Goal: Task Accomplishment & Management: Manage account settings

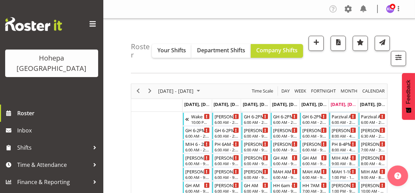
click at [91, 23] on span at bounding box center [92, 24] width 11 height 11
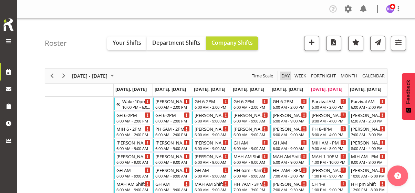
click at [287, 76] on span "Day" at bounding box center [286, 76] width 10 height 9
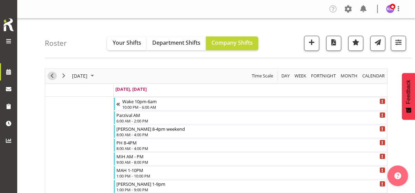
click at [51, 76] on span "Previous" at bounding box center [52, 76] width 8 height 9
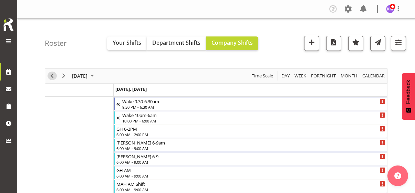
click at [50, 77] on span "Previous" at bounding box center [52, 76] width 8 height 9
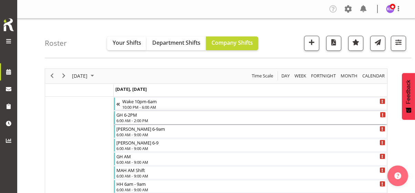
click at [137, 118] on div "6:00 AM - 2:00 PM" at bounding box center [250, 121] width 269 height 6
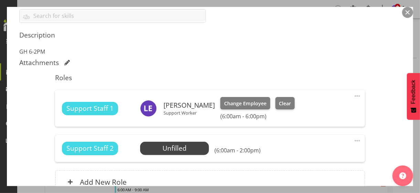
scroll to position [267, 0]
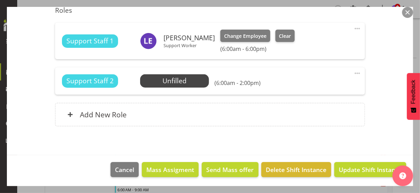
click at [353, 72] on span at bounding box center [357, 73] width 8 height 8
click at [302, 86] on link "Edit" at bounding box center [329, 88] width 66 height 12
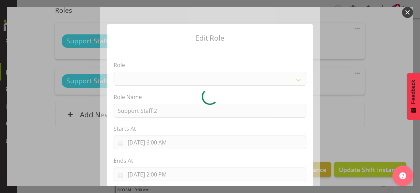
select select "1091"
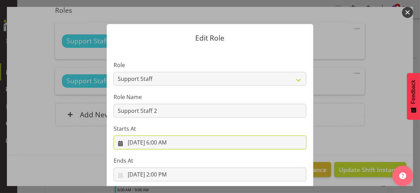
click at [158, 142] on input "[DATE] 6:00 AM" at bounding box center [210, 143] width 193 height 14
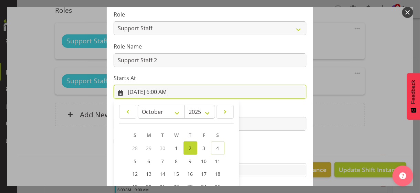
scroll to position [120, 0]
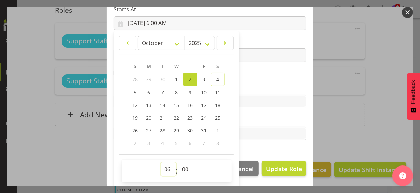
drag, startPoint x: 162, startPoint y: 167, endPoint x: 162, endPoint y: 161, distance: 6.2
click at [162, 161] on div "00 01 02 03 04 05 06 07 08 09 10 11 12 13 14 15 16 17 18 19 20 21 22 23 : 00 01…" at bounding box center [177, 171] width 110 height 23
select select "13"
click at [161, 163] on select "00 01 02 03 04 05 06 07 08 09 10 11 12 13 14 15 16 17 18 19 20 21 22 23" at bounding box center [169, 170] width 16 height 14
type input "[DATE] 1:00 PM"
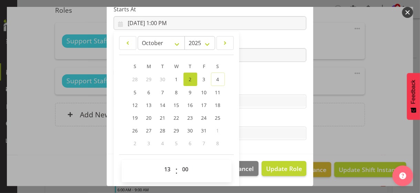
click at [258, 88] on label "Skills" at bounding box center [210, 88] width 193 height 8
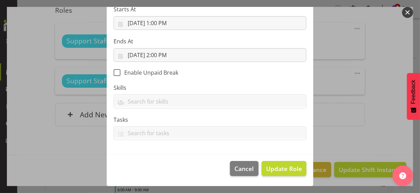
scroll to position [119, 0]
click at [283, 169] on span "Update Role" at bounding box center [284, 169] width 36 height 9
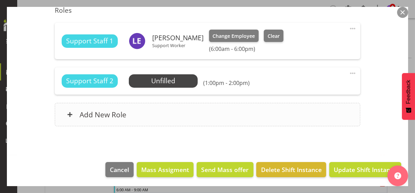
click at [183, 115] on div "Add New Role" at bounding box center [208, 114] width 306 height 23
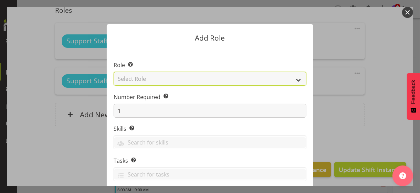
click at [135, 78] on select "Select Role CP House Leader Support Staff Wake" at bounding box center [210, 79] width 193 height 14
select select "1091"
click at [114, 72] on select "Select Role CP House Leader Support Staff Wake" at bounding box center [210, 79] width 193 height 14
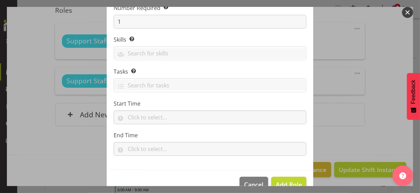
scroll to position [105, 0]
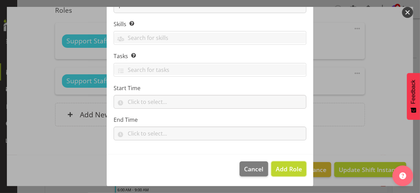
drag, startPoint x: 284, startPoint y: 168, endPoint x: 294, endPoint y: 154, distance: 17.0
click at [284, 168] on span "Add Role" at bounding box center [289, 169] width 26 height 8
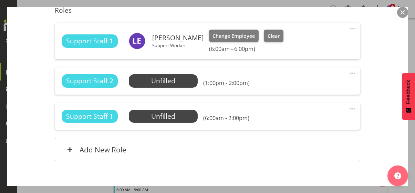
click at [349, 107] on span at bounding box center [353, 109] width 8 height 8
click at [297, 123] on link "Edit" at bounding box center [324, 124] width 66 height 12
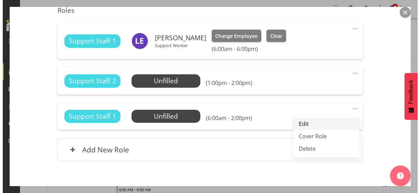
select select "9"
select select "2025"
select select "6"
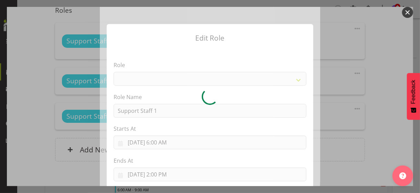
select select "1091"
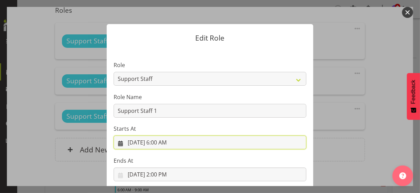
click at [160, 141] on input "[DATE] 6:00 AM" at bounding box center [210, 143] width 193 height 14
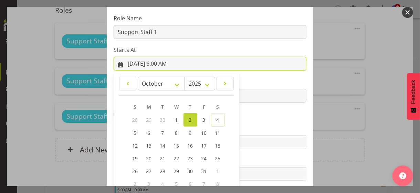
scroll to position [120, 0]
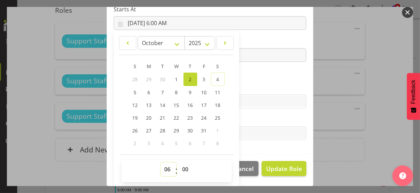
drag, startPoint x: 163, startPoint y: 167, endPoint x: 165, endPoint y: 162, distance: 5.4
click at [164, 164] on select "00 01 02 03 04 05 06 07 08 09 10 11 12 13 14 15 16 17 18 19 20 21 22 23" at bounding box center [169, 170] width 16 height 14
select select "13"
click at [161, 163] on select "00 01 02 03 04 05 06 07 08 09 10 11 12 13 14 15 16 17 18 19 20 21 22 23" at bounding box center [169, 170] width 16 height 14
type input "[DATE] 1:00 PM"
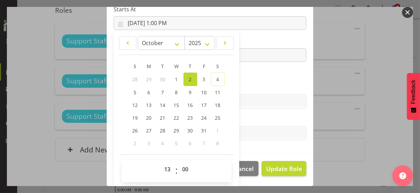
click at [268, 85] on label "Skills" at bounding box center [210, 88] width 193 height 8
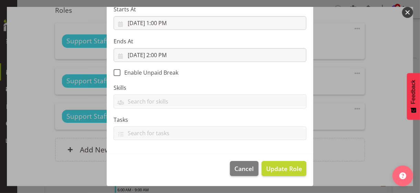
scroll to position [119, 0]
click at [283, 168] on span "Update Role" at bounding box center [284, 169] width 36 height 9
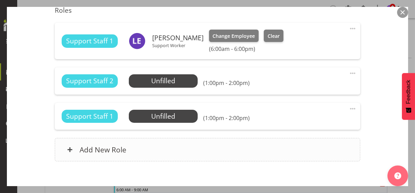
click at [229, 154] on div "Add New Role" at bounding box center [208, 149] width 306 height 23
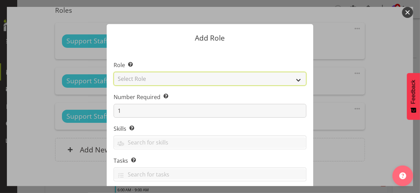
click at [141, 81] on select "Select Role CP House Leader Support Staff Wake" at bounding box center [210, 79] width 193 height 14
select select "1091"
click at [114, 72] on select "Select Role CP House Leader Support Staff Wake" at bounding box center [210, 79] width 193 height 14
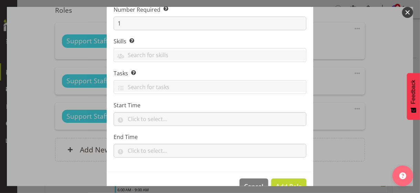
scroll to position [105, 0]
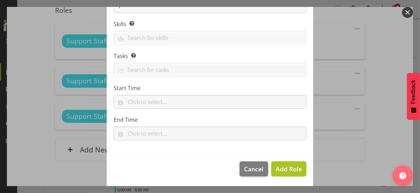
click at [285, 168] on span "Add Role" at bounding box center [289, 169] width 26 height 8
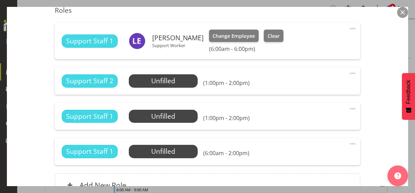
click at [349, 142] on span at bounding box center [353, 144] width 8 height 8
click at [312, 155] on link "Edit" at bounding box center [324, 159] width 66 height 12
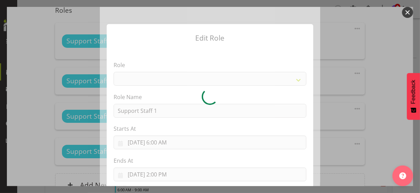
select select "1091"
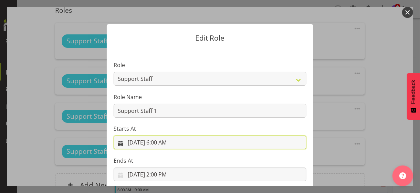
click at [158, 145] on input "[DATE] 6:00 AM" at bounding box center [210, 143] width 193 height 14
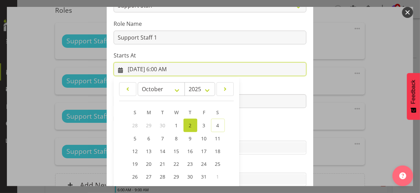
scroll to position [120, 0]
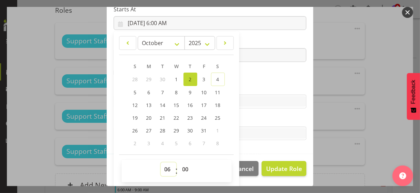
drag, startPoint x: 164, startPoint y: 168, endPoint x: 164, endPoint y: 162, distance: 6.2
click at [164, 163] on select "00 01 02 03 04 05 06 07 08 09 10 11 12 13 14 15 16 17 18 19 20 21 22 23" at bounding box center [169, 170] width 16 height 14
select select "13"
click at [161, 163] on select "00 01 02 03 04 05 06 07 08 09 10 11 12 13 14 15 16 17 18 19 20 21 22 23" at bounding box center [169, 170] width 16 height 14
type input "[DATE] 1:00 PM"
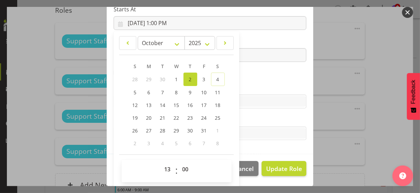
click at [246, 87] on label "Skills" at bounding box center [210, 88] width 193 height 8
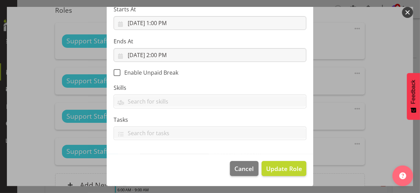
scroll to position [119, 0]
click at [276, 170] on span "Update Role" at bounding box center [284, 169] width 36 height 9
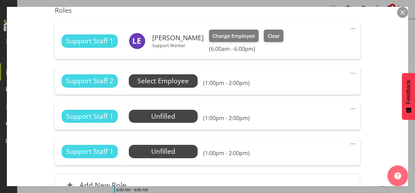
click at [163, 82] on span "Select Employee" at bounding box center [162, 81] width 51 height 10
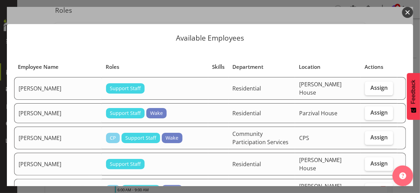
scroll to position [34, 0]
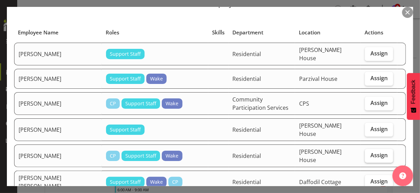
drag, startPoint x: 376, startPoint y: 152, endPoint x: 372, endPoint y: 151, distance: 4.2
click at [376, 152] on label "Assign" at bounding box center [379, 156] width 28 height 14
click at [370, 153] on input "Assign" at bounding box center [367, 155] width 4 height 4
checkbox input "true"
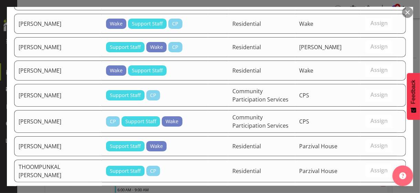
scroll to position [1164, 0]
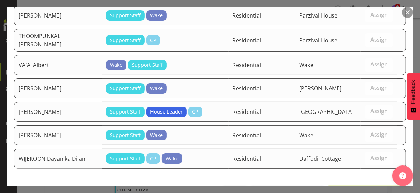
click at [347, 190] on span "Assign [PERSON_NAME]" at bounding box center [367, 194] width 70 height 8
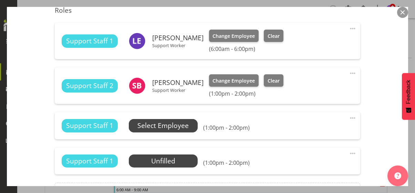
click at [175, 126] on span "Select Employee" at bounding box center [162, 126] width 51 height 10
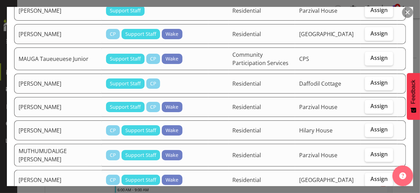
scroll to position [620, 0]
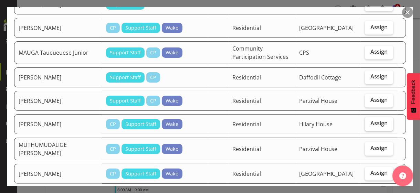
click at [372, 120] on span "Assign" at bounding box center [379, 123] width 17 height 7
click at [370, 122] on input "Assign" at bounding box center [367, 124] width 4 height 4
checkbox input "true"
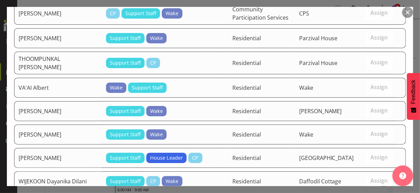
scroll to position [1141, 0]
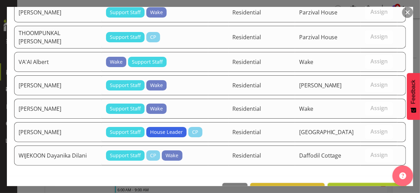
click at [359, 187] on span "Assign [PERSON_NAME]" at bounding box center [367, 191] width 70 height 8
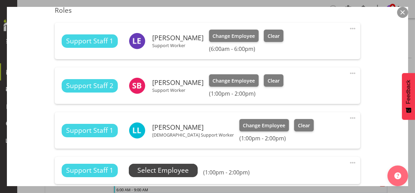
click at [187, 171] on span "Select Employee" at bounding box center [162, 171] width 51 height 10
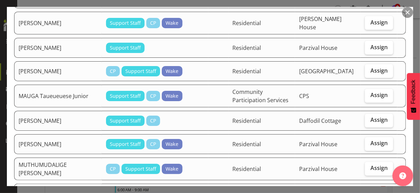
scroll to position [586, 0]
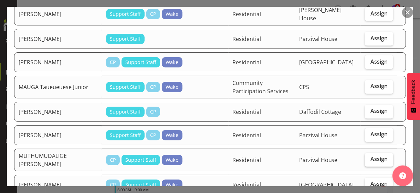
click at [374, 156] on span "Assign" at bounding box center [379, 159] width 17 height 7
click at [370, 157] on input "Assign" at bounding box center [367, 159] width 4 height 4
checkbox input "true"
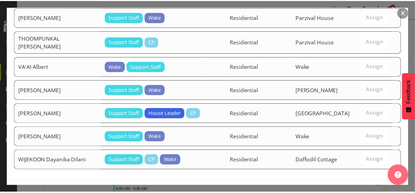
scroll to position [1118, 0]
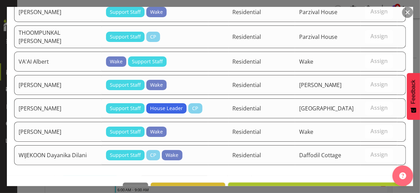
click at [351, 186] on span "Assign MUTHUMUDALIGE [DEMOGRAPHIC_DATA] Vinudya" at bounding box center [317, 190] width 169 height 8
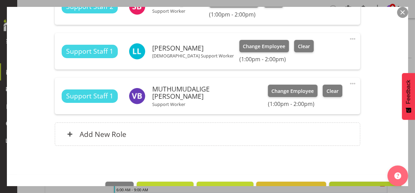
scroll to position [366, 0]
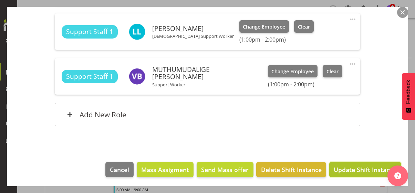
click at [349, 168] on span "Update Shift Instance" at bounding box center [365, 169] width 63 height 9
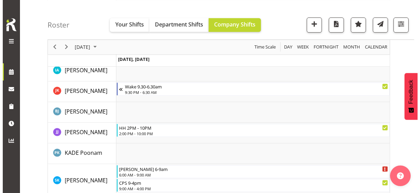
scroll to position [1206, 0]
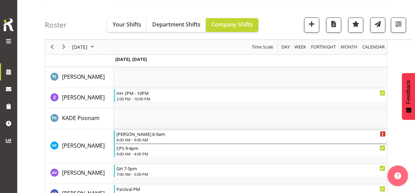
click at [138, 137] on div "6:00 AM - 9:00 AM" at bounding box center [250, 140] width 269 height 6
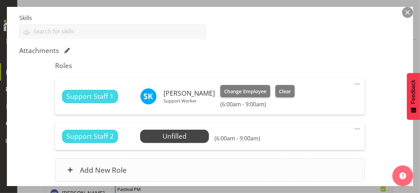
scroll to position [239, 0]
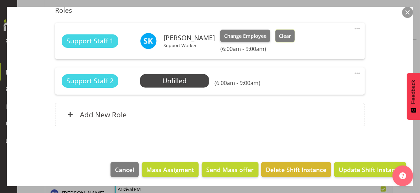
click at [291, 37] on span "Clear" at bounding box center [285, 36] width 12 height 8
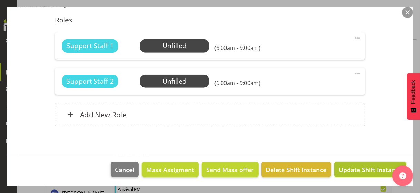
click at [353, 168] on span "Update Shift Instance" at bounding box center [370, 169] width 63 height 9
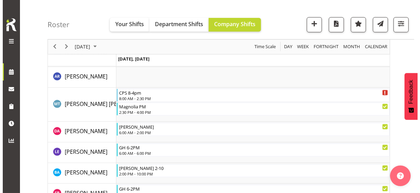
scroll to position [1220, 0]
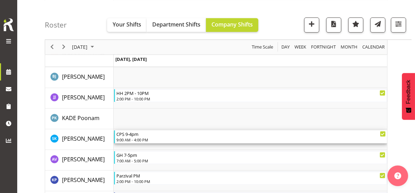
click at [126, 141] on div "9:00 AM - 4:00 PM" at bounding box center [250, 140] width 269 height 6
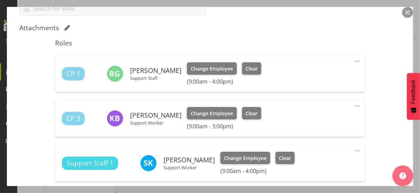
scroll to position [241, 0]
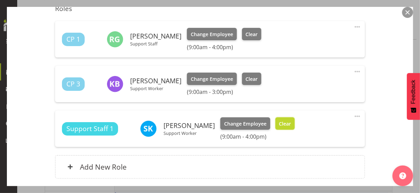
click at [290, 124] on span "Clear" at bounding box center [285, 124] width 12 height 8
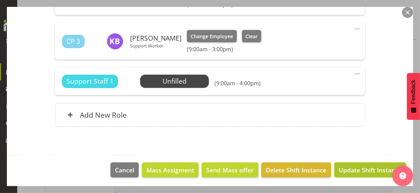
click at [353, 166] on span "Update Shift Instance" at bounding box center [370, 170] width 63 height 9
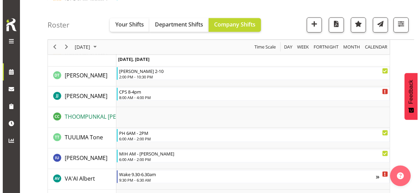
scroll to position [2232, 0]
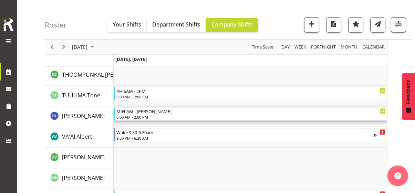
click at [142, 117] on div "6:00 AM - 2:00 PM" at bounding box center [250, 117] width 269 height 6
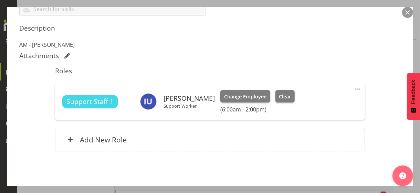
scroll to position [207, 0]
drag, startPoint x: 351, startPoint y: 88, endPoint x: 340, endPoint y: 89, distance: 10.8
click at [353, 88] on span at bounding box center [357, 89] width 8 height 8
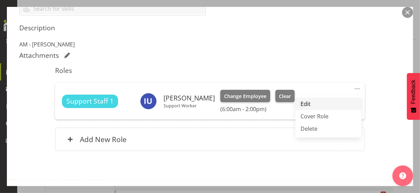
click at [301, 102] on link "Edit" at bounding box center [329, 104] width 66 height 12
select select "9"
select select "2025"
select select "6"
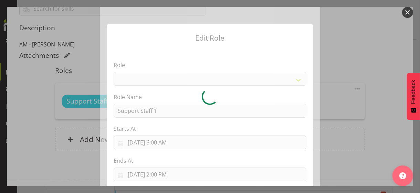
select select "1091"
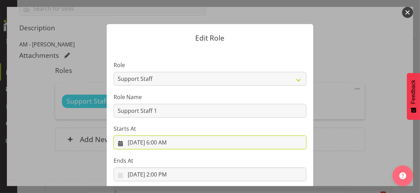
click at [162, 144] on input "[DATE] 6:00 AM" at bounding box center [210, 143] width 193 height 14
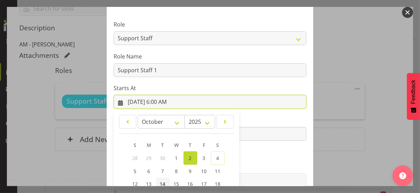
scroll to position [120, 0]
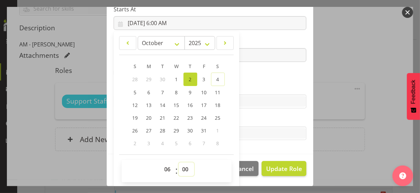
drag, startPoint x: 181, startPoint y: 167, endPoint x: 182, endPoint y: 162, distance: 4.9
click at [181, 166] on select "00 01 02 03 04 05 06 07 08 09 10 11 12 13 14 15 16 17 18 19 20 21 22 23 24 25 2…" at bounding box center [187, 170] width 16 height 14
select select "30"
click at [179, 163] on select "00 01 02 03 04 05 06 07 08 09 10 11 12 13 14 15 16 17 18 19 20 21 22 23 24 25 2…" at bounding box center [187, 170] width 16 height 14
type input "[DATE] 6:30 AM"
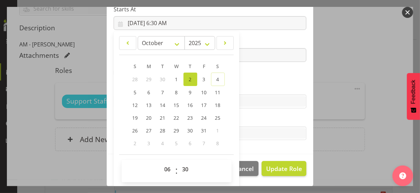
click at [250, 90] on label "Skills" at bounding box center [210, 88] width 193 height 8
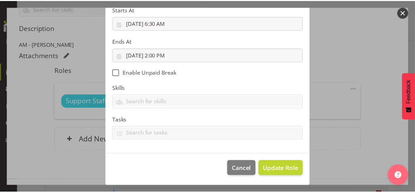
scroll to position [119, 0]
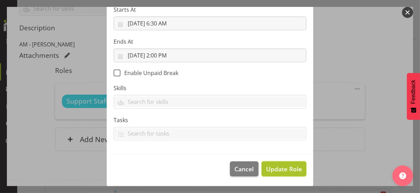
click at [281, 170] on span "Update Role" at bounding box center [284, 169] width 36 height 9
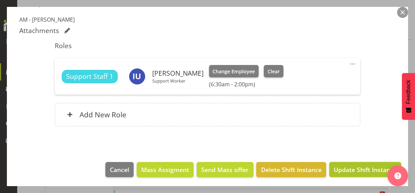
click at [353, 171] on span "Update Shift Instance" at bounding box center [365, 169] width 63 height 9
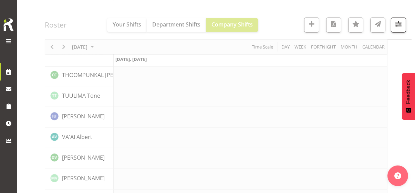
scroll to position [2232, 0]
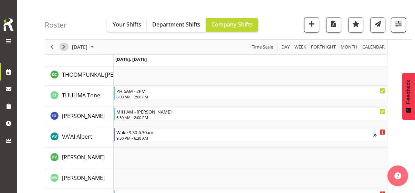
click at [62, 46] on span "Next" at bounding box center [64, 47] width 8 height 9
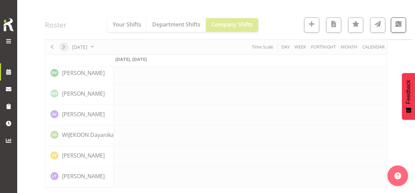
scroll to position [1603, 0]
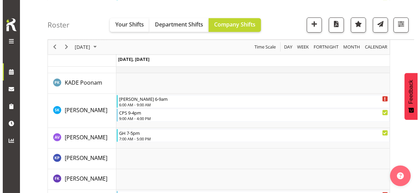
scroll to position [1104, 0]
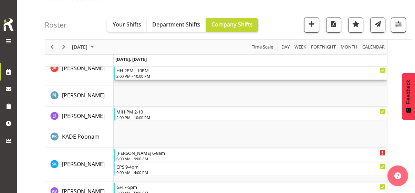
click at [134, 78] on div "2:00 PM - 10:00 PM" at bounding box center [250, 76] width 269 height 6
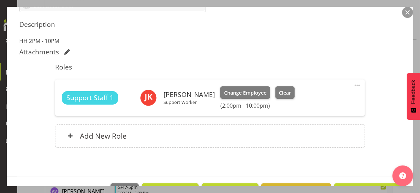
scroll to position [232, 0]
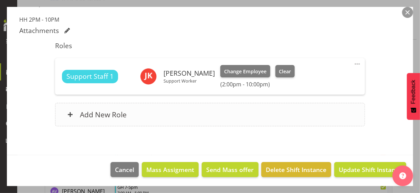
click at [141, 117] on div "Add New Role" at bounding box center [210, 114] width 310 height 23
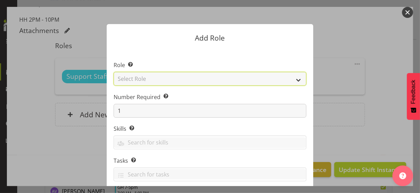
click at [145, 81] on select "Select Role CP House Leader Support Staff Wake" at bounding box center [210, 79] width 193 height 14
select select "1091"
click at [114, 72] on select "Select Role CP House Leader Support Staff Wake" at bounding box center [210, 79] width 193 height 14
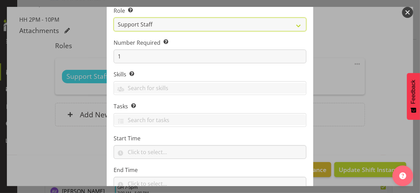
scroll to position [105, 0]
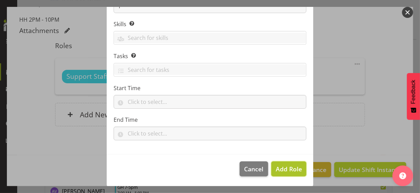
drag, startPoint x: 284, startPoint y: 165, endPoint x: 338, endPoint y: 111, distance: 75.8
click at [285, 165] on span "Add Role" at bounding box center [289, 169] width 26 height 8
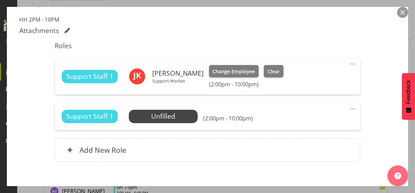
click at [349, 107] on span at bounding box center [353, 109] width 8 height 8
click at [299, 122] on link "Edit" at bounding box center [324, 124] width 66 height 12
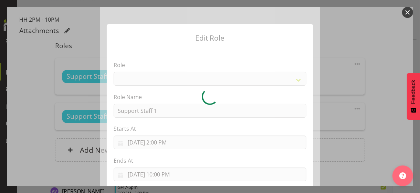
select select "1091"
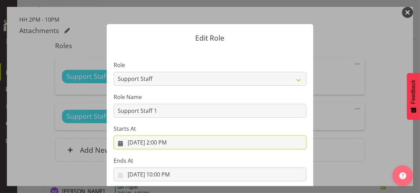
click at [158, 145] on input "[DATE] 2:00 PM" at bounding box center [210, 143] width 193 height 14
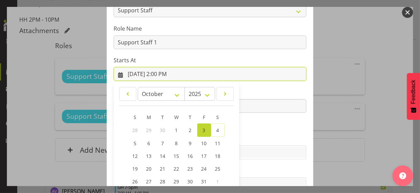
scroll to position [120, 0]
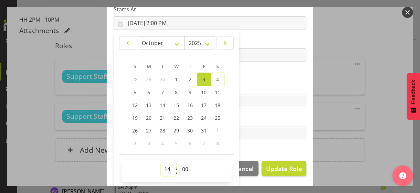
drag, startPoint x: 164, startPoint y: 168, endPoint x: 162, endPoint y: 163, distance: 5.4
click at [162, 164] on select "00 01 02 03 04 05 06 07 08 09 10 11 12 13 14 15 16 17 18 19 20 21 22 23" at bounding box center [169, 170] width 16 height 14
select select "13"
click at [161, 163] on select "00 01 02 03 04 05 06 07 08 09 10 11 12 13 14 15 16 17 18 19 20 21 22 23" at bounding box center [169, 170] width 16 height 14
type input "[DATE] 1:00 PM"
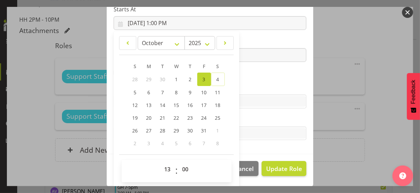
click at [261, 81] on section "Role CP House Leader Support Staff Wake Role Name Support Staff 1 Starts At [DA…" at bounding box center [210, 41] width 207 height 225
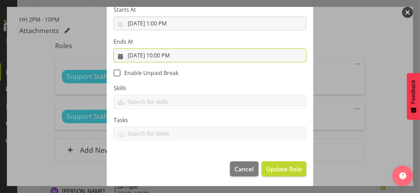
click at [166, 57] on input "[DATE] 10:00 PM" at bounding box center [210, 56] width 193 height 14
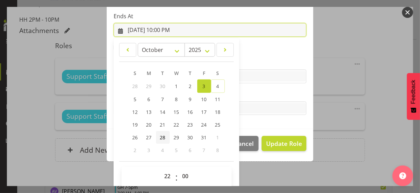
scroll to position [152, 0]
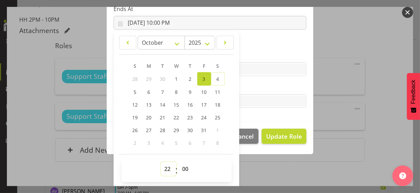
click at [164, 167] on select "00 01 02 03 04 05 06 07 08 09 10 11 12 13 14 15 16 17 18 19 20 21 22 23" at bounding box center [169, 169] width 16 height 14
select select "21"
click at [161, 162] on select "00 01 02 03 04 05 06 07 08 09 10 11 12 13 14 15 16 17 18 19 20 21 22 23" at bounding box center [169, 169] width 16 height 14
type input "[DATE] 9:00 PM"
drag, startPoint x: 242, startPoint y: 84, endPoint x: 253, endPoint y: 95, distance: 15.4
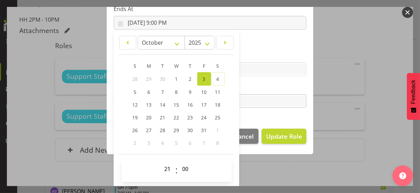
click at [242, 84] on label "Tasks" at bounding box center [210, 87] width 193 height 8
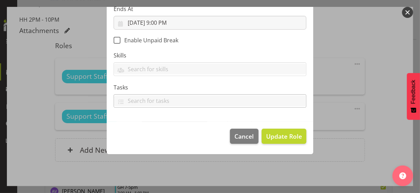
scroll to position [119, 0]
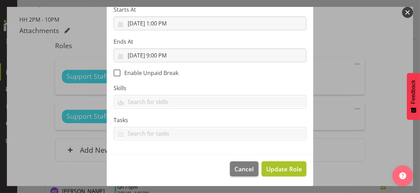
click at [284, 168] on span "Update Role" at bounding box center [284, 169] width 36 height 9
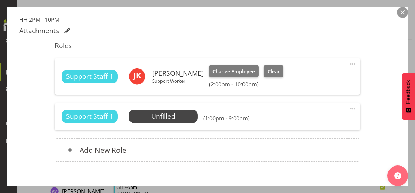
drag, startPoint x: 347, startPoint y: 106, endPoint x: 332, endPoint y: 112, distance: 15.2
click at [349, 107] on span at bounding box center [353, 109] width 8 height 8
click at [301, 119] on link "Edit" at bounding box center [324, 124] width 66 height 12
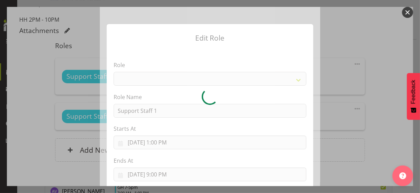
select select "1091"
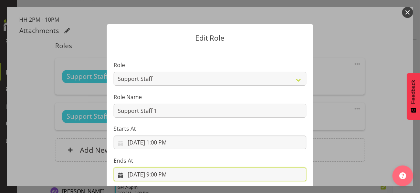
click at [151, 170] on input "[DATE] 9:00 PM" at bounding box center [210, 175] width 193 height 14
click at [167, 176] on input "[DATE] 9:00 PM" at bounding box center [210, 175] width 193 height 14
click at [161, 172] on input "[DATE] 9:00 PM" at bounding box center [210, 175] width 193 height 14
click at [154, 174] on input "[DATE] 9:00 PM" at bounding box center [210, 175] width 193 height 14
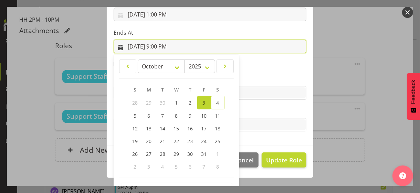
scroll to position [152, 0]
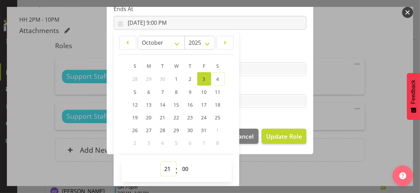
click at [162, 168] on select "00 01 02 03 04 05 06 07 08 09 10 11 12 13 14 15 16 17 18 19 20 21 22 23" at bounding box center [169, 169] width 16 height 14
select select "19"
click at [161, 162] on select "00 01 02 03 04 05 06 07 08 09 10 11 12 13 14 15 16 17 18 19 20 21 22 23" at bounding box center [169, 169] width 16 height 14
type input "[DATE] 7:00 PM"
click at [249, 87] on label "Tasks" at bounding box center [210, 87] width 193 height 8
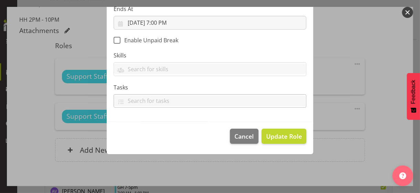
scroll to position [119, 0]
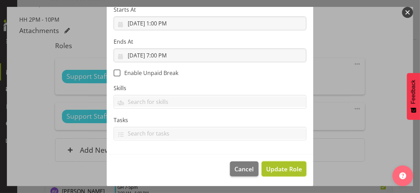
click at [278, 167] on span "Update Role" at bounding box center [284, 169] width 36 height 9
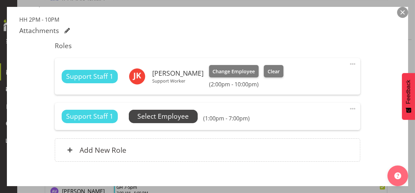
click at [180, 116] on span "Select Employee" at bounding box center [162, 117] width 51 height 10
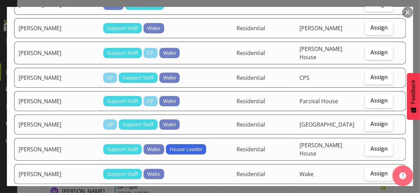
scroll to position [413, 0]
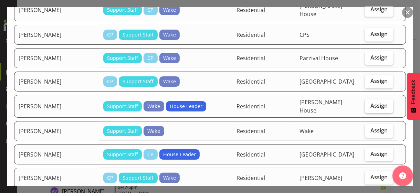
click at [371, 102] on span "Assign" at bounding box center [379, 105] width 17 height 7
click at [370, 104] on input "Assign" at bounding box center [367, 106] width 4 height 4
checkbox input "true"
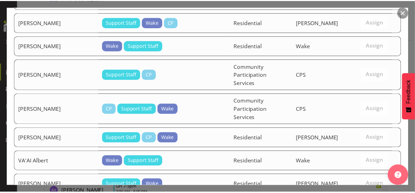
scroll to position [785, 0]
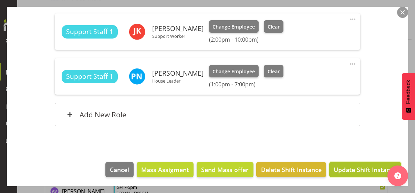
click at [336, 168] on span "Update Shift Instance" at bounding box center [365, 169] width 63 height 9
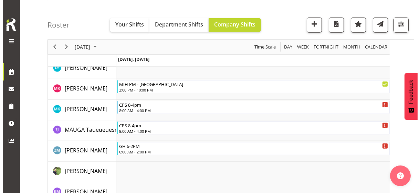
scroll to position [1311, 0]
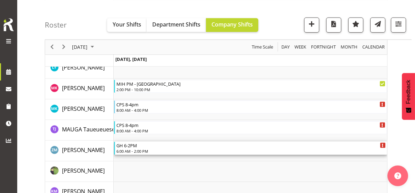
click at [136, 148] on div "GH 6-2PM 6:00 AM - 2:00 PM" at bounding box center [250, 148] width 269 height 13
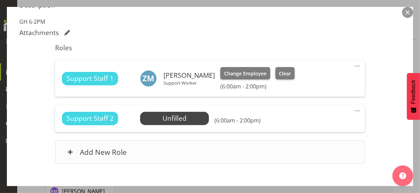
scroll to position [267, 0]
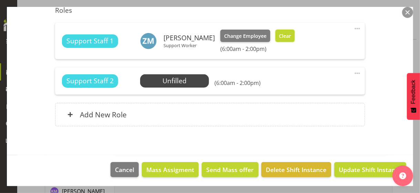
click at [283, 35] on span "Clear" at bounding box center [285, 36] width 12 height 8
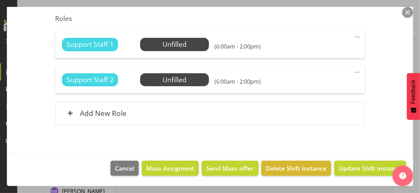
scroll to position [257, 0]
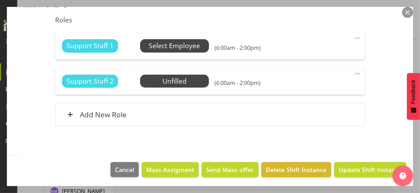
click at [178, 43] on span "Select Employee" at bounding box center [174, 46] width 51 height 10
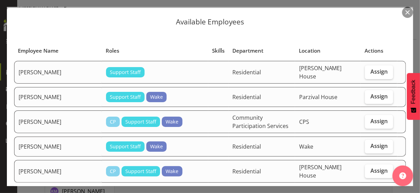
scroll to position [34, 0]
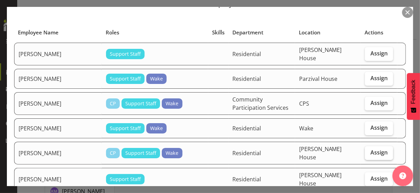
click at [378, 149] on span "Assign" at bounding box center [379, 152] width 17 height 7
click at [370, 151] on input "Assign" at bounding box center [367, 153] width 4 height 4
checkbox input "true"
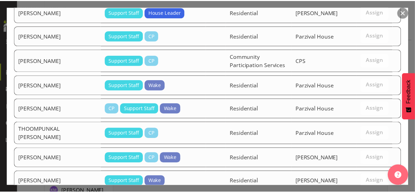
scroll to position [998, 0]
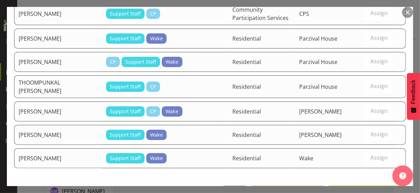
click at [360, 189] on span "Assign [PERSON_NAME]" at bounding box center [367, 193] width 70 height 8
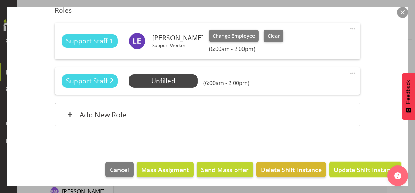
click at [358, 167] on span "Update Shift Instance" at bounding box center [365, 169] width 63 height 9
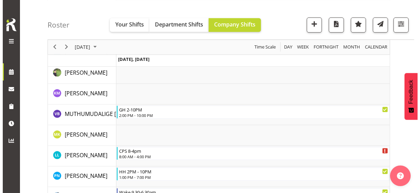
scroll to position [1415, 0]
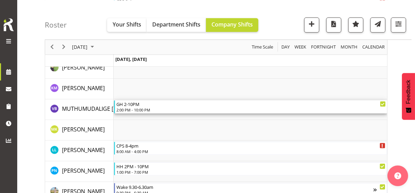
click at [137, 109] on div "2:00 PM - 10:00 PM" at bounding box center [250, 110] width 269 height 6
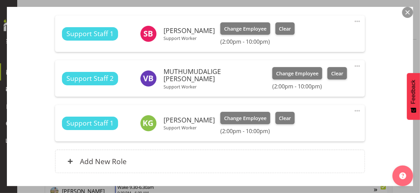
scroll to position [276, 0]
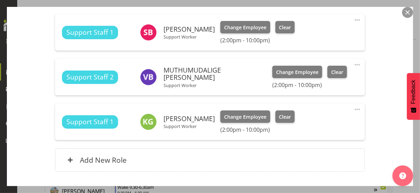
click at [355, 64] on span at bounding box center [357, 65] width 8 height 8
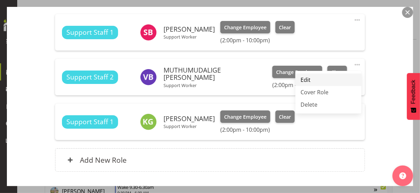
click at [306, 79] on link "Edit" at bounding box center [329, 80] width 66 height 12
select select "9"
select select "2025"
select select "14"
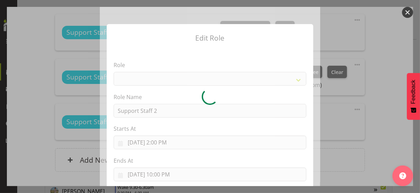
select select "1091"
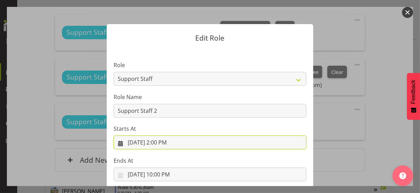
click at [163, 142] on input "[DATE] 2:00 PM" at bounding box center [210, 143] width 193 height 14
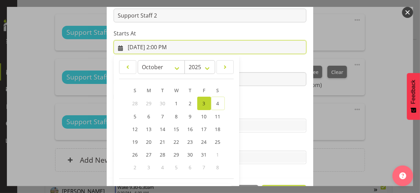
scroll to position [120, 0]
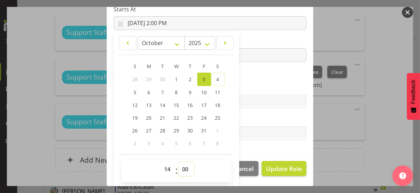
click at [183, 167] on select "00 01 02 03 04 05 06 07 08 09 10 11 12 13 14 15 16 17 18 19 20 21 22 23 24 25 2…" at bounding box center [187, 170] width 16 height 14
select select "30"
click at [179, 163] on select "00 01 02 03 04 05 06 07 08 09 10 11 12 13 14 15 16 17 18 19 20 21 22 23 24 25 2…" at bounding box center [187, 170] width 16 height 14
type input "[DATE] 2:30 PM"
drag, startPoint x: 246, startPoint y: 85, endPoint x: 271, endPoint y: 109, distance: 34.1
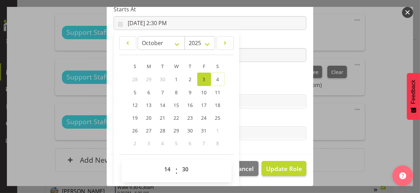
click at [248, 85] on label "Skills" at bounding box center [210, 88] width 193 height 8
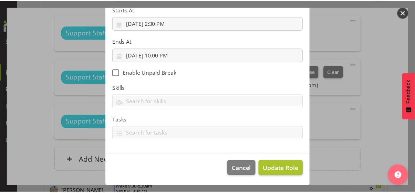
scroll to position [119, 0]
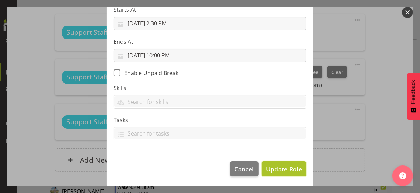
click at [280, 169] on span "Update Role" at bounding box center [284, 169] width 36 height 9
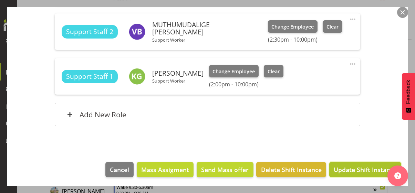
click at [343, 171] on span "Update Shift Instance" at bounding box center [365, 169] width 63 height 9
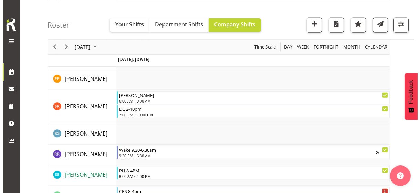
scroll to position [1759, 0]
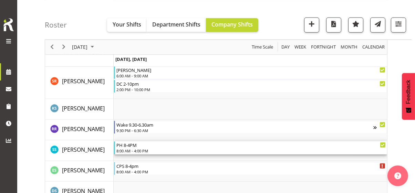
click at [137, 148] on div "8:00 AM - 4:00 PM" at bounding box center [250, 151] width 269 height 6
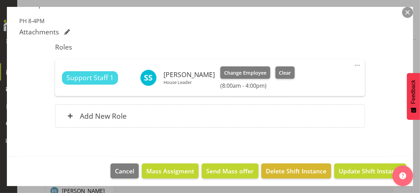
scroll to position [232, 0]
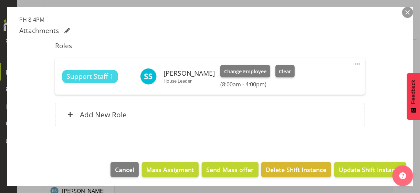
click at [353, 62] on span at bounding box center [357, 64] width 8 height 8
click at [305, 78] on link "Edit" at bounding box center [329, 79] width 66 height 12
select select "9"
select select "2025"
select select "8"
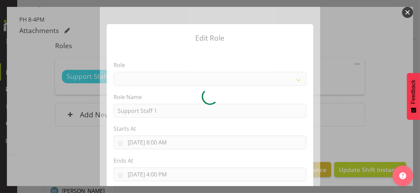
select select "1091"
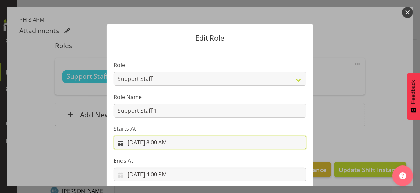
click at [160, 144] on input "[DATE] 8:00 AM" at bounding box center [210, 143] width 193 height 14
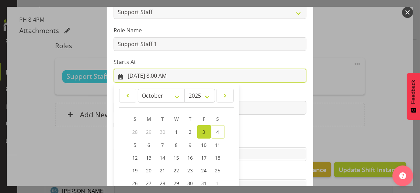
scroll to position [120, 0]
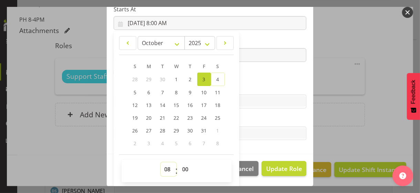
drag, startPoint x: 163, startPoint y: 168, endPoint x: 163, endPoint y: 164, distance: 4.1
click at [163, 167] on select "00 01 02 03 04 05 06 07 08 09 10 11 12 13 14 15 16 17 18 19 20 21 22 23" at bounding box center [169, 170] width 16 height 14
select select "10"
click at [161, 163] on select "00 01 02 03 04 05 06 07 08 09 10 11 12 13 14 15 16 17 18 19 20 21 22 23" at bounding box center [169, 170] width 16 height 14
type input "[DATE] 10:00 AM"
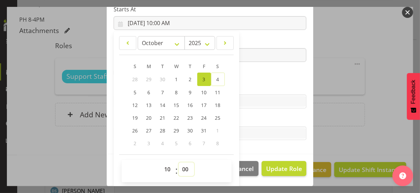
drag, startPoint x: 180, startPoint y: 168, endPoint x: 180, endPoint y: 162, distance: 5.9
click at [180, 166] on select "00 01 02 03 04 05 06 07 08 09 10 11 12 13 14 15 16 17 18 19 20 21 22 23 24 25 2…" at bounding box center [187, 170] width 16 height 14
select select "30"
click at [179, 163] on select "00 01 02 03 04 05 06 07 08 09 10 11 12 13 14 15 16 17 18 19 20 21 22 23 24 25 2…" at bounding box center [187, 170] width 16 height 14
type input "[DATE] 10:30 AM"
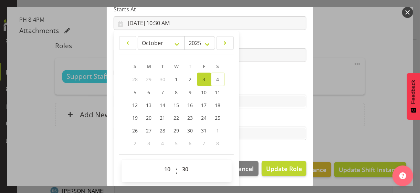
click at [255, 86] on label "Skills" at bounding box center [210, 88] width 193 height 8
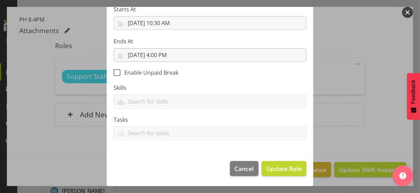
scroll to position [119, 0]
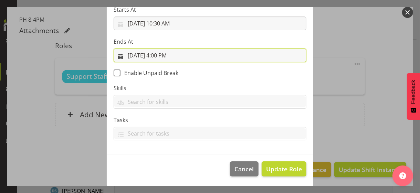
click at [158, 55] on input "[DATE] 4:00 PM" at bounding box center [210, 56] width 193 height 14
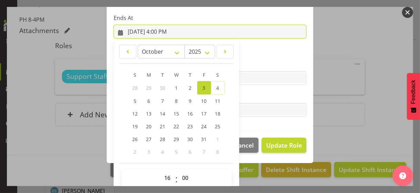
scroll to position [152, 0]
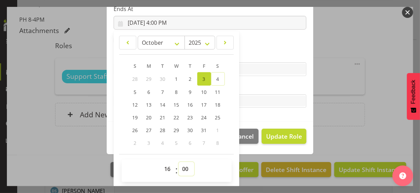
drag, startPoint x: 182, startPoint y: 167, endPoint x: 180, endPoint y: 162, distance: 5.3
click at [181, 167] on select "00 01 02 03 04 05 06 07 08 09 10 11 12 13 14 15 16 17 18 19 20 21 22 23 24 25 2…" at bounding box center [187, 169] width 16 height 14
select select "30"
click at [179, 162] on select "00 01 02 03 04 05 06 07 08 09 10 11 12 13 14 15 16 17 18 19 20 21 22 23 24 25 2…" at bounding box center [187, 169] width 16 height 14
type input "[DATE] 4:30 PM"
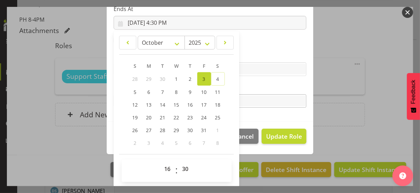
drag, startPoint x: 248, startPoint y: 84, endPoint x: 262, endPoint y: 95, distance: 17.4
click at [249, 84] on label "Tasks" at bounding box center [210, 87] width 193 height 8
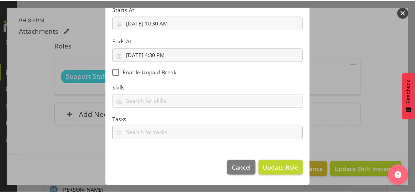
scroll to position [119, 0]
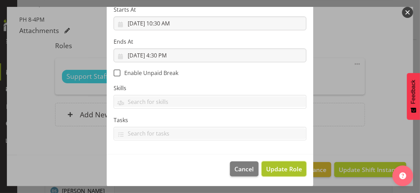
click at [289, 169] on span "Update Role" at bounding box center [284, 169] width 36 height 9
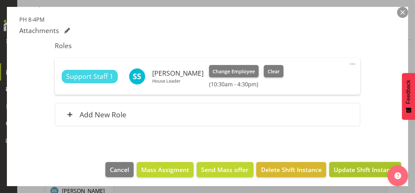
click at [357, 168] on span "Update Shift Instance" at bounding box center [365, 169] width 63 height 9
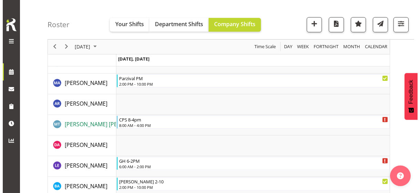
scroll to position [484, 0]
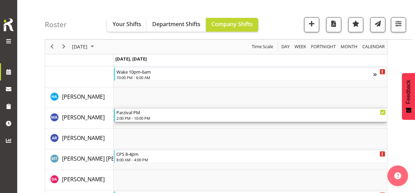
click at [144, 116] on div "2:00 PM - 10:00 PM" at bounding box center [250, 118] width 269 height 6
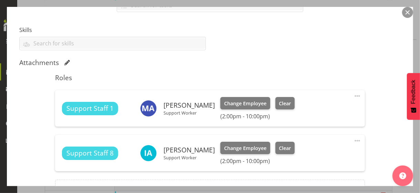
scroll to position [172, 0]
click at [353, 95] on span at bounding box center [357, 96] width 8 height 8
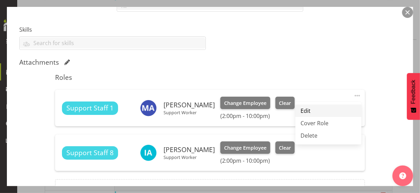
click at [308, 109] on link "Edit" at bounding box center [329, 111] width 66 height 12
select select "9"
select select "2025"
select select "14"
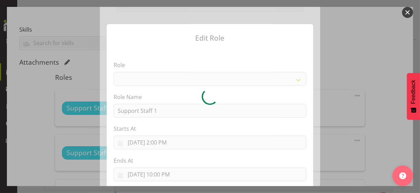
select select "1091"
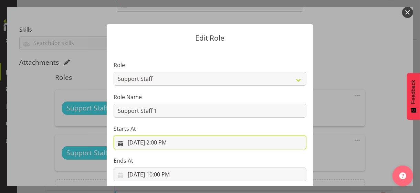
click at [158, 142] on input "[DATE] 2:00 PM" at bounding box center [210, 143] width 193 height 14
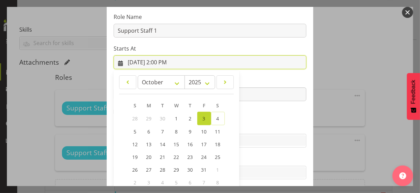
scroll to position [120, 0]
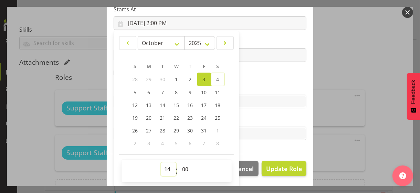
drag, startPoint x: 161, startPoint y: 167, endPoint x: 165, endPoint y: 165, distance: 4.7
click at [163, 166] on select "00 01 02 03 04 05 06 07 08 09 10 11 12 13 14 15 16 17 18 19 20 21 22 23" at bounding box center [169, 170] width 16 height 14
select select "13"
click at [161, 163] on select "00 01 02 03 04 05 06 07 08 09 10 11 12 13 14 15 16 17 18 19 20 21 22 23" at bounding box center [169, 170] width 16 height 14
type input "[DATE] 1:00 PM"
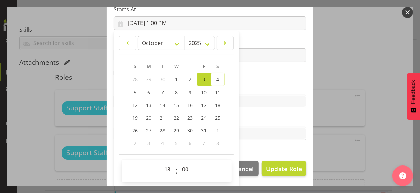
drag, startPoint x: 266, startPoint y: 85, endPoint x: 266, endPoint y: 96, distance: 11.7
click at [265, 85] on label "Skills" at bounding box center [210, 88] width 193 height 8
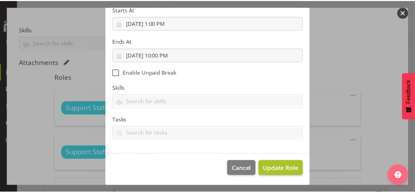
scroll to position [119, 0]
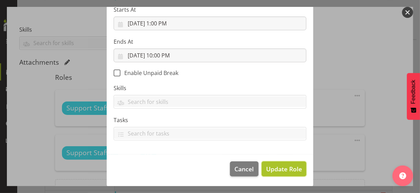
click at [288, 169] on span "Update Role" at bounding box center [284, 169] width 36 height 9
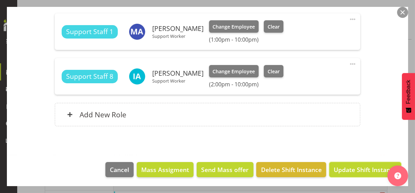
click at [349, 168] on span "Update Shift Instance" at bounding box center [365, 169] width 63 height 9
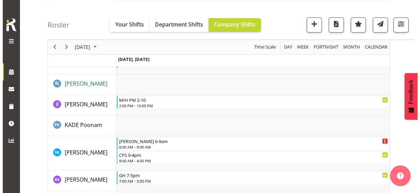
scroll to position [1124, 0]
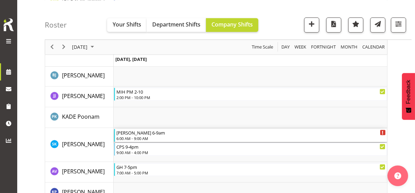
click at [136, 136] on div "6:00 AM - 9:00 AM" at bounding box center [250, 139] width 269 height 6
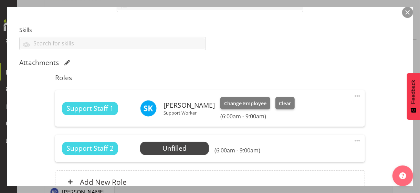
scroll to position [172, 0]
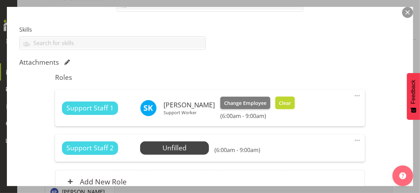
click at [291, 102] on span "Clear" at bounding box center [285, 104] width 12 height 8
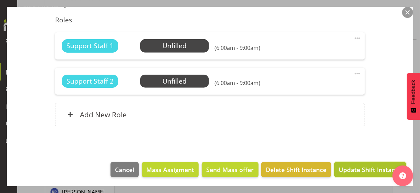
click at [363, 169] on span "Update Shift Instance" at bounding box center [370, 169] width 63 height 9
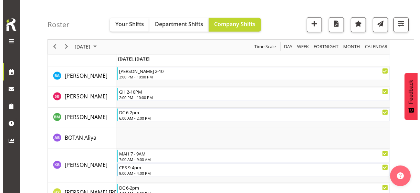
scroll to position [1138, 0]
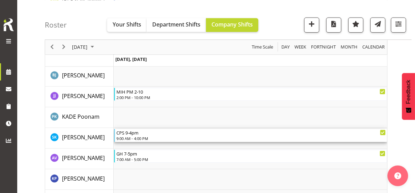
click at [131, 137] on div "9:00 AM - 4:00 PM" at bounding box center [250, 139] width 269 height 6
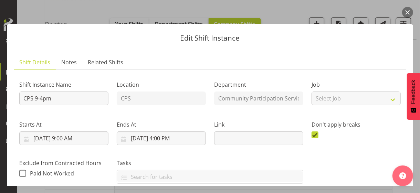
scroll to position [172, 0]
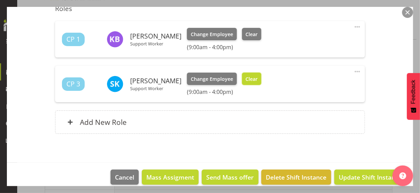
click at [258, 81] on span "Clear" at bounding box center [252, 79] width 12 height 8
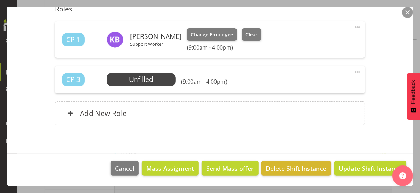
scroll to position [239, 0]
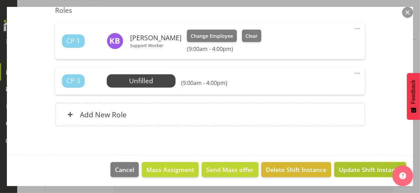
click at [351, 168] on span "Update Shift Instance" at bounding box center [370, 169] width 63 height 9
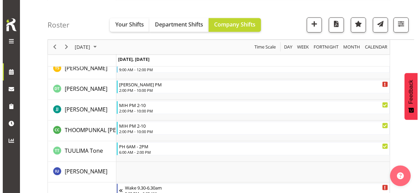
scroll to position [2166, 0]
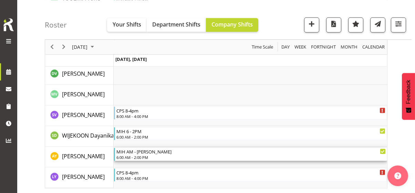
click at [140, 156] on div "6:00 AM - 2:00 PM" at bounding box center [250, 158] width 269 height 6
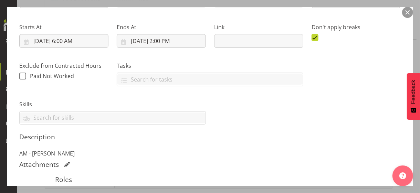
scroll to position [172, 0]
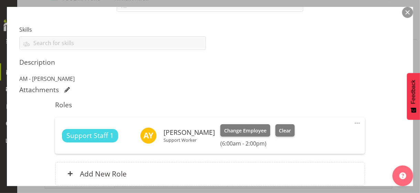
click at [353, 122] on span at bounding box center [357, 123] width 8 height 8
click at [309, 136] on link "Edit" at bounding box center [329, 138] width 66 height 12
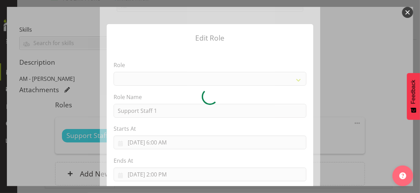
select select "1091"
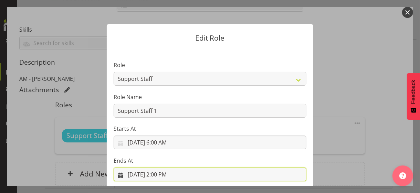
click at [165, 173] on input "[DATE] 2:00 PM" at bounding box center [210, 175] width 193 height 14
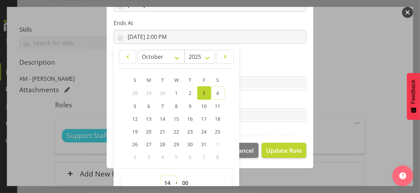
drag, startPoint x: 163, startPoint y: 181, endPoint x: 164, endPoint y: 174, distance: 7.6
click at [163, 181] on select "00 01 02 03 04 05 06 07 08 09 10 11 12 13 14 15 16 17 18 19 20 21 22 23" at bounding box center [169, 183] width 16 height 14
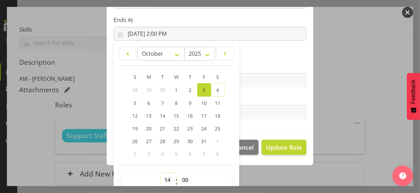
select select "16"
click at [161, 173] on select "00 01 02 03 04 05 06 07 08 09 10 11 12 13 14 15 16 17 18 19 20 21 22 23" at bounding box center [169, 180] width 16 height 14
type input "[DATE] 4:00 PM"
click at [251, 98] on label "Tasks" at bounding box center [210, 98] width 193 height 8
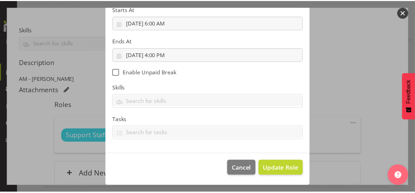
scroll to position [119, 0]
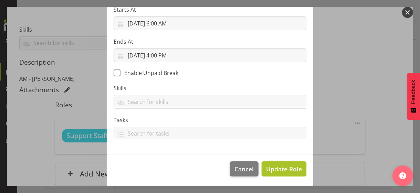
click at [281, 166] on span "Update Role" at bounding box center [284, 169] width 36 height 9
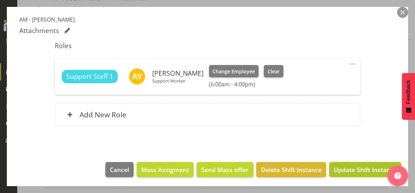
click at [340, 171] on span "Update Shift Instance" at bounding box center [365, 169] width 63 height 9
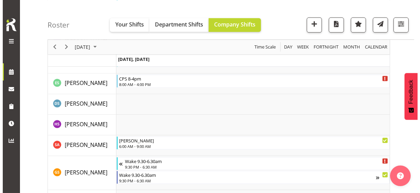
scroll to position [1856, 0]
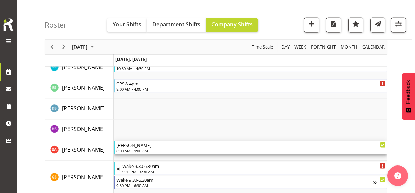
click at [137, 149] on div "6:00 AM - 9:00 AM" at bounding box center [250, 151] width 269 height 6
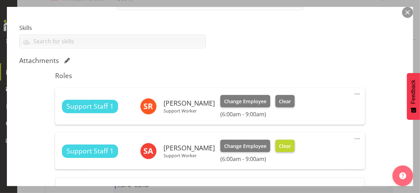
scroll to position [207, 0]
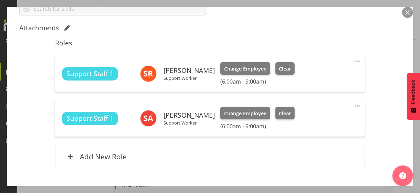
drag, startPoint x: 353, startPoint y: 105, endPoint x: 333, endPoint y: 110, distance: 19.9
click at [353, 105] on span at bounding box center [357, 106] width 8 height 8
click at [302, 119] on link "Edit" at bounding box center [329, 121] width 66 height 12
select select "9"
select select "2025"
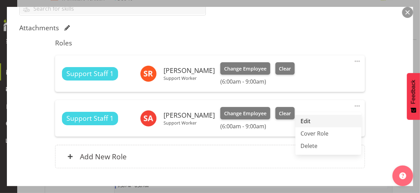
select select "6"
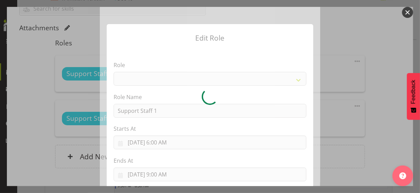
select select "1091"
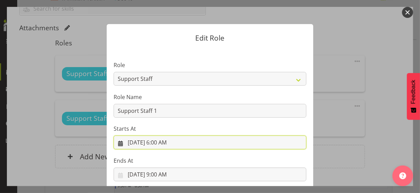
click at [166, 142] on input "[DATE] 6:00 AM" at bounding box center [210, 143] width 193 height 14
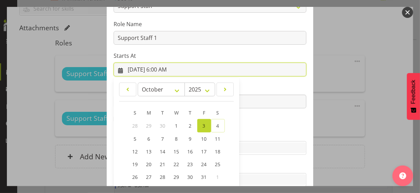
scroll to position [120, 0]
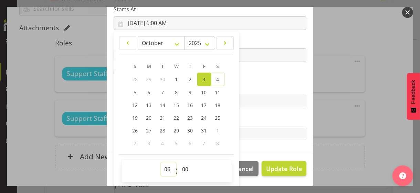
drag, startPoint x: 165, startPoint y: 168, endPoint x: 164, endPoint y: 163, distance: 5.3
click at [165, 165] on select "00 01 02 03 04 05 06 07 08 09 10 11 12 13 14 15 16 17 18 19 20 21 22 23" at bounding box center [169, 170] width 16 height 14
select select "7"
click at [161, 163] on select "00 01 02 03 04 05 06 07 08 09 10 11 12 13 14 15 16 17 18 19 20 21 22 23" at bounding box center [169, 170] width 16 height 14
type input "[DATE] 7:00 AM"
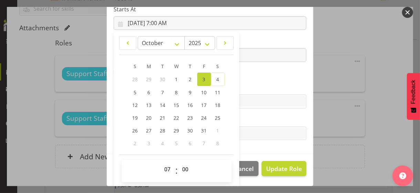
click at [253, 82] on section "Role CP House Leader Support Staff Wake Role Name Support Staff 1 Starts At [DA…" at bounding box center [210, 41] width 207 height 225
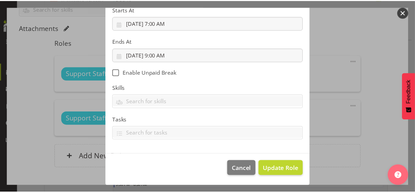
scroll to position [119, 0]
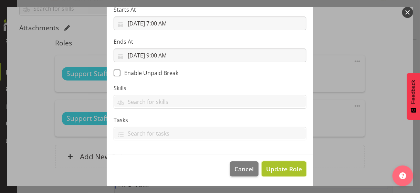
click at [282, 168] on span "Update Role" at bounding box center [284, 169] width 36 height 9
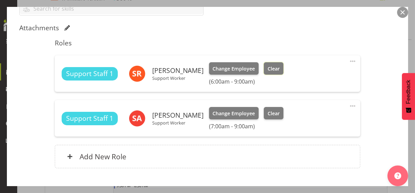
click at [280, 66] on span "Clear" at bounding box center [274, 69] width 12 height 8
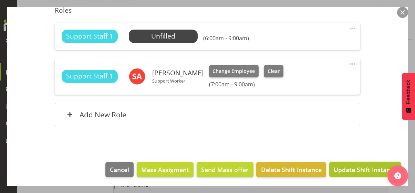
click at [347, 171] on span "Update Shift Instance" at bounding box center [365, 169] width 63 height 9
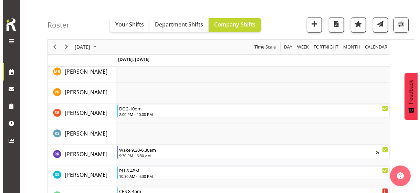
scroll to position [1739, 0]
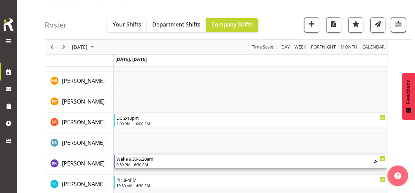
click at [138, 163] on div "9:30 PM - 6:30 AM" at bounding box center [244, 165] width 257 height 6
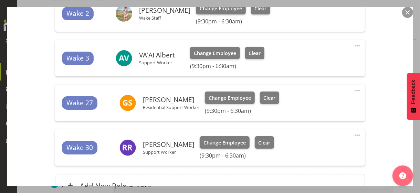
scroll to position [345, 0]
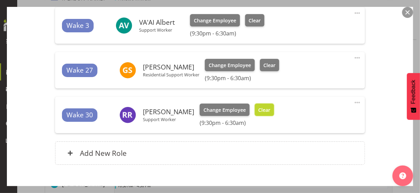
click at [263, 111] on span "Clear" at bounding box center [264, 110] width 12 height 8
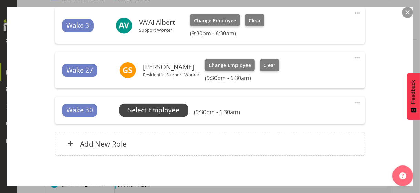
click at [161, 109] on span "Select Employee" at bounding box center [153, 110] width 51 height 10
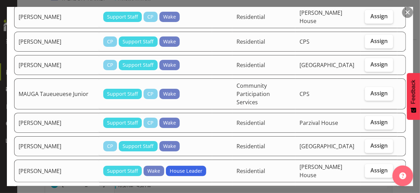
scroll to position [379, 0]
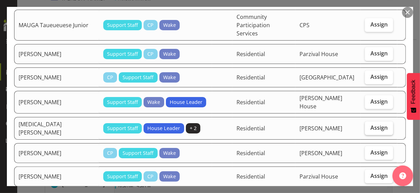
click at [375, 124] on span "Assign" at bounding box center [379, 127] width 17 height 7
click at [370, 126] on input "Assign" at bounding box center [367, 128] width 4 height 4
checkbox input "true"
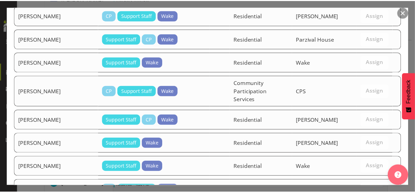
scroll to position [526, 0]
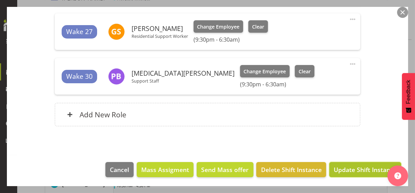
click at [352, 167] on span "Update Shift Instance" at bounding box center [365, 169] width 63 height 9
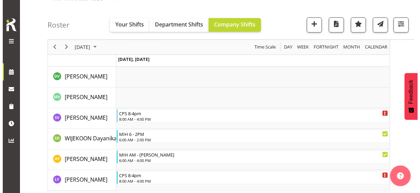
scroll to position [2179, 0]
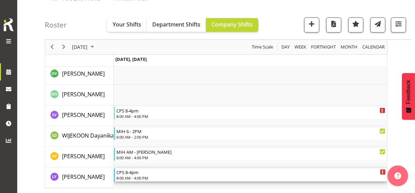
click at [134, 176] on div "8:00 AM - 4:00 PM" at bounding box center [250, 178] width 269 height 6
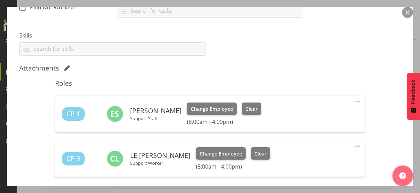
scroll to position [172, 0]
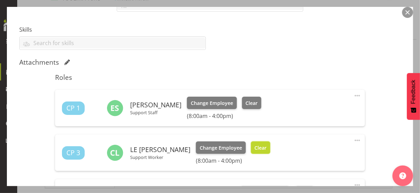
click at [260, 150] on button "Clear" at bounding box center [261, 148] width 20 height 12
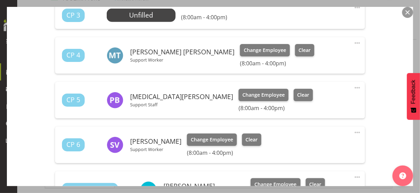
scroll to position [345, 0]
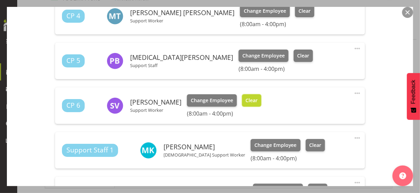
click at [247, 105] on button "Clear" at bounding box center [252, 100] width 20 height 12
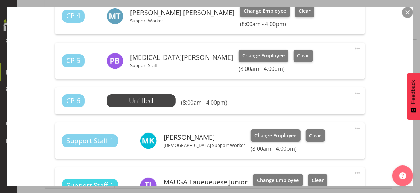
scroll to position [413, 0]
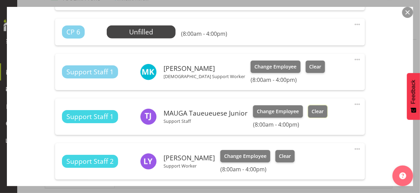
click at [314, 111] on span "Clear" at bounding box center [318, 112] width 12 height 8
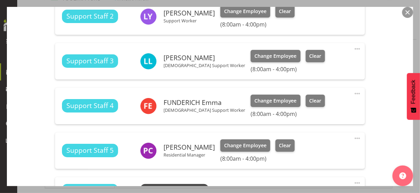
scroll to position [517, 0]
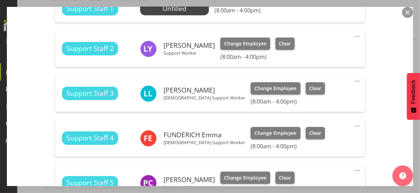
click at [353, 36] on span at bounding box center [357, 36] width 8 height 8
click at [305, 49] on link "Edit" at bounding box center [329, 51] width 66 height 12
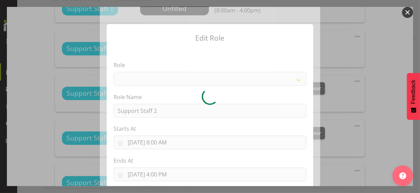
select select "1091"
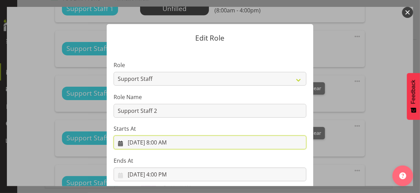
click at [163, 142] on input "[DATE] 8:00 AM" at bounding box center [210, 143] width 193 height 14
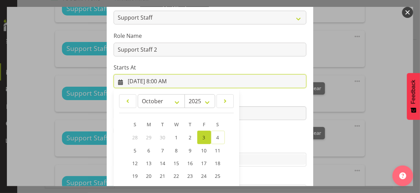
scroll to position [120, 0]
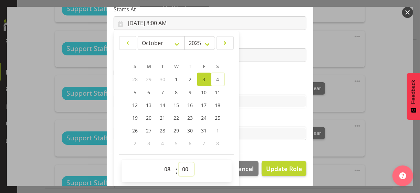
drag, startPoint x: 183, startPoint y: 169, endPoint x: 185, endPoint y: 163, distance: 6.5
click at [183, 168] on select "00 01 02 03 04 05 06 07 08 09 10 11 12 13 14 15 16 17 18 19 20 21 22 23 24 25 2…" at bounding box center [187, 170] width 16 height 14
select select "30"
click at [179, 163] on select "00 01 02 03 04 05 06 07 08 09 10 11 12 13 14 15 16 17 18 19 20 21 22 23 24 25 2…" at bounding box center [187, 170] width 16 height 14
type input "[DATE] 8:30 AM"
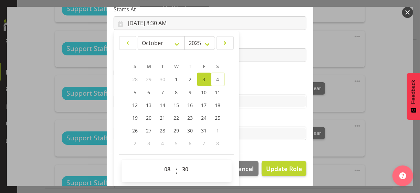
drag, startPoint x: 249, startPoint y: 87, endPoint x: 260, endPoint y: 100, distance: 16.6
click at [249, 87] on label "Skills" at bounding box center [210, 88] width 193 height 8
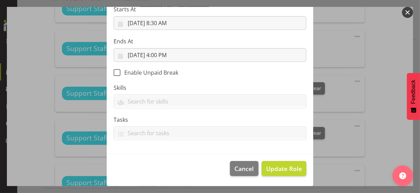
scroll to position [119, 0]
click at [278, 166] on span "Update Role" at bounding box center [284, 169] width 36 height 9
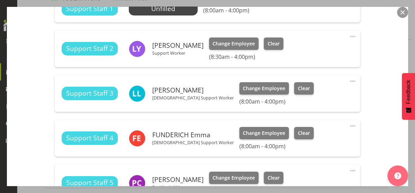
click at [349, 80] on span at bounding box center [353, 81] width 8 height 8
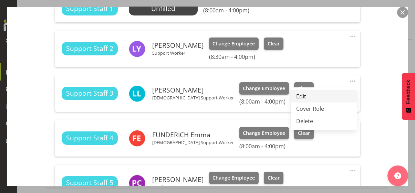
click at [303, 96] on link "Edit" at bounding box center [324, 96] width 66 height 12
select select "9"
select select "2025"
select select "8"
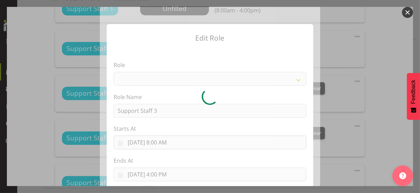
select select "1091"
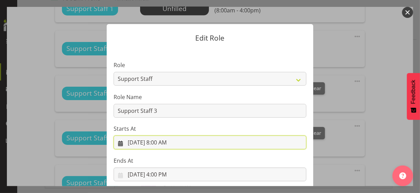
click at [164, 144] on input "[DATE] 8:00 AM" at bounding box center [210, 143] width 193 height 14
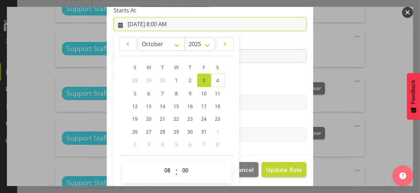
scroll to position [120, 0]
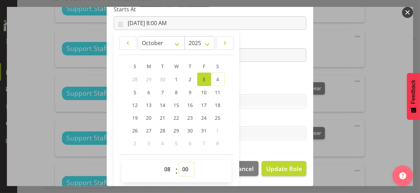
click at [184, 169] on select "00 01 02 03 04 05 06 07 08 09 10 11 12 13 14 15 16 17 18 19 20 21 22 23 24 25 2…" at bounding box center [187, 170] width 16 height 14
select select "30"
click at [179, 163] on select "00 01 02 03 04 05 06 07 08 09 10 11 12 13 14 15 16 17 18 19 20 21 22 23 24 25 2…" at bounding box center [187, 170] width 16 height 14
type input "[DATE] 8:30 AM"
click at [250, 81] on section "Role CP House Leader Support Staff Wake Role Name Support Staff 3 Starts At [DA…" at bounding box center [210, 41] width 207 height 225
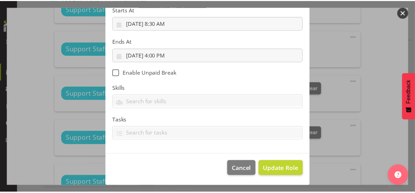
scroll to position [119, 0]
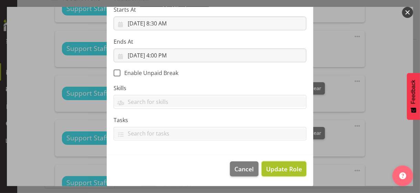
click at [278, 168] on span "Update Role" at bounding box center [284, 169] width 36 height 9
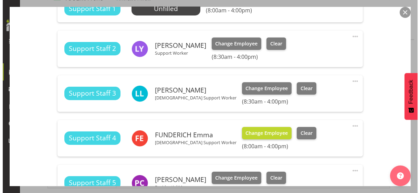
scroll to position [586, 0]
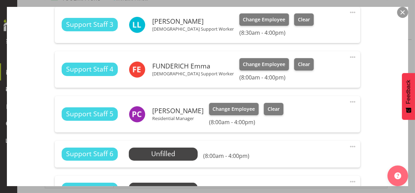
click at [349, 55] on span at bounding box center [353, 57] width 8 height 8
click at [305, 69] on link "Edit" at bounding box center [324, 72] width 66 height 12
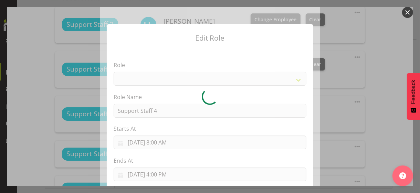
select select "1091"
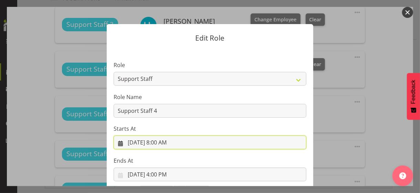
click at [161, 144] on input "[DATE] 8:00 AM" at bounding box center [210, 143] width 193 height 14
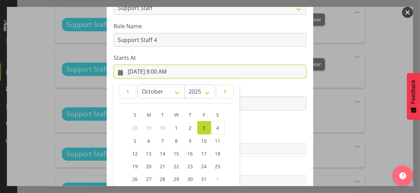
scroll to position [120, 0]
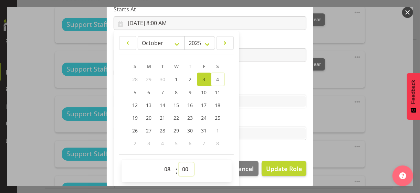
drag, startPoint x: 183, startPoint y: 167, endPoint x: 184, endPoint y: 162, distance: 5.2
click at [183, 166] on select "00 01 02 03 04 05 06 07 08 09 10 11 12 13 14 15 16 17 18 19 20 21 22 23 24 25 2…" at bounding box center [187, 170] width 16 height 14
select select "30"
click at [179, 163] on select "00 01 02 03 04 05 06 07 08 09 10 11 12 13 14 15 16 17 18 19 20 21 22 23 24 25 2…" at bounding box center [187, 170] width 16 height 14
type input "[DATE] 8:30 AM"
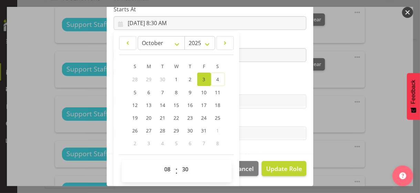
drag, startPoint x: 266, startPoint y: 85, endPoint x: 279, endPoint y: 113, distance: 31.1
click at [266, 85] on label "Skills" at bounding box center [210, 88] width 193 height 8
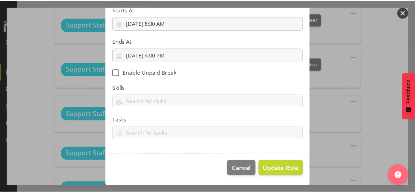
scroll to position [119, 0]
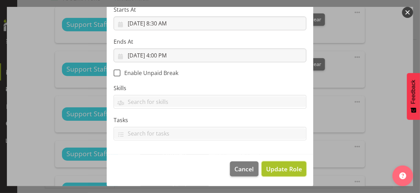
click at [283, 167] on span "Update Role" at bounding box center [284, 169] width 36 height 9
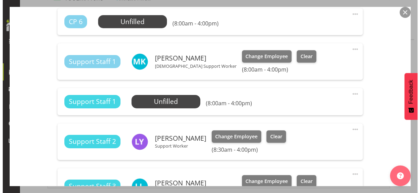
scroll to position [413, 0]
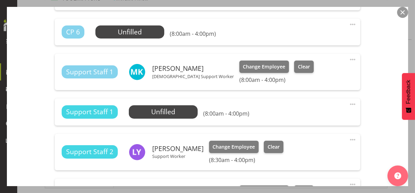
click at [349, 57] on span at bounding box center [353, 59] width 8 height 8
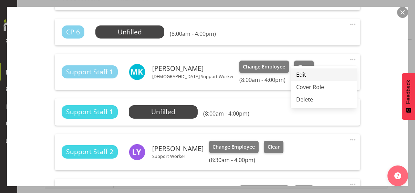
click at [305, 72] on link "Edit" at bounding box center [324, 75] width 66 height 12
select select "9"
select select "2025"
select select "8"
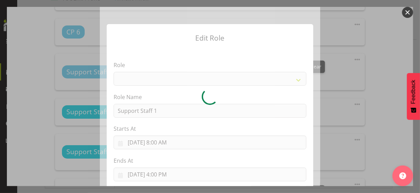
select select
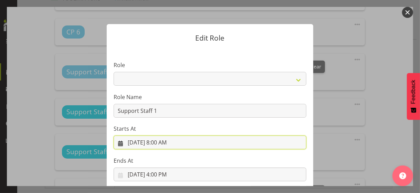
click at [162, 143] on input "[DATE] 8:00 AM" at bounding box center [210, 143] width 193 height 14
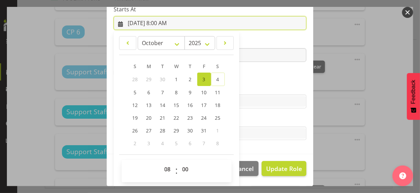
scroll to position [120, 0]
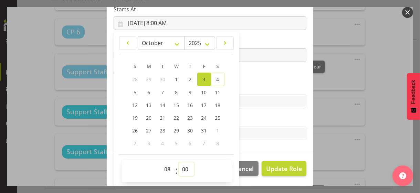
click at [183, 167] on select "00 01 02 03 04 05 06 07 08 09 10 11 12 13 14 15 16 17 18 19 20 21 22 23 24 25 2…" at bounding box center [187, 170] width 16 height 14
select select "30"
click at [179, 163] on select "00 01 02 03 04 05 06 07 08 09 10 11 12 13 14 15 16 17 18 19 20 21 22 23 24 25 2…" at bounding box center [187, 170] width 16 height 14
type input "[DATE] 8:30 AM"
click at [264, 118] on label "Tasks" at bounding box center [210, 120] width 193 height 8
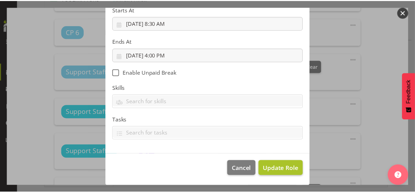
scroll to position [119, 0]
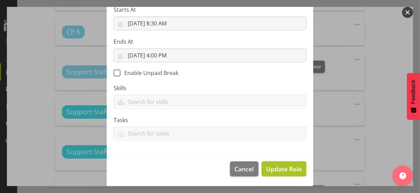
click at [281, 171] on span "Update Role" at bounding box center [284, 169] width 36 height 9
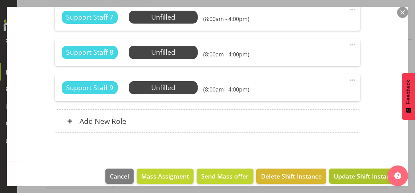
click at [352, 172] on span "Update Shift Instance" at bounding box center [365, 176] width 63 height 9
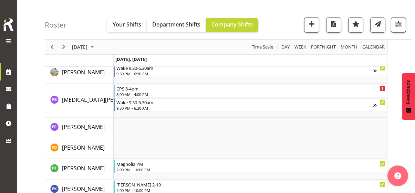
scroll to position [2207, 0]
